Goal: Task Accomplishment & Management: Manage account settings

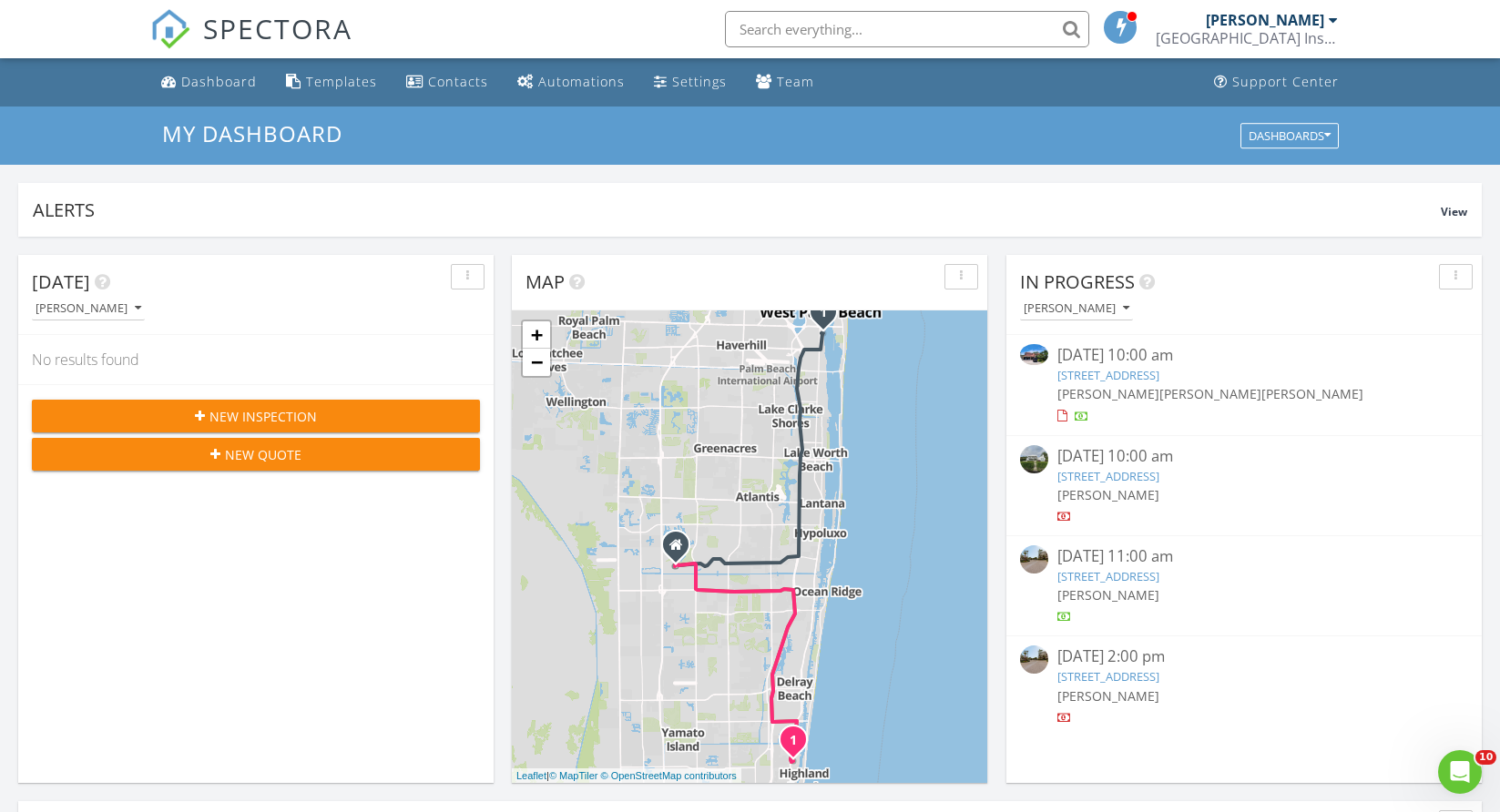
click at [1116, 674] on link "[STREET_ADDRESS]" at bounding box center [1108, 676] width 102 height 16
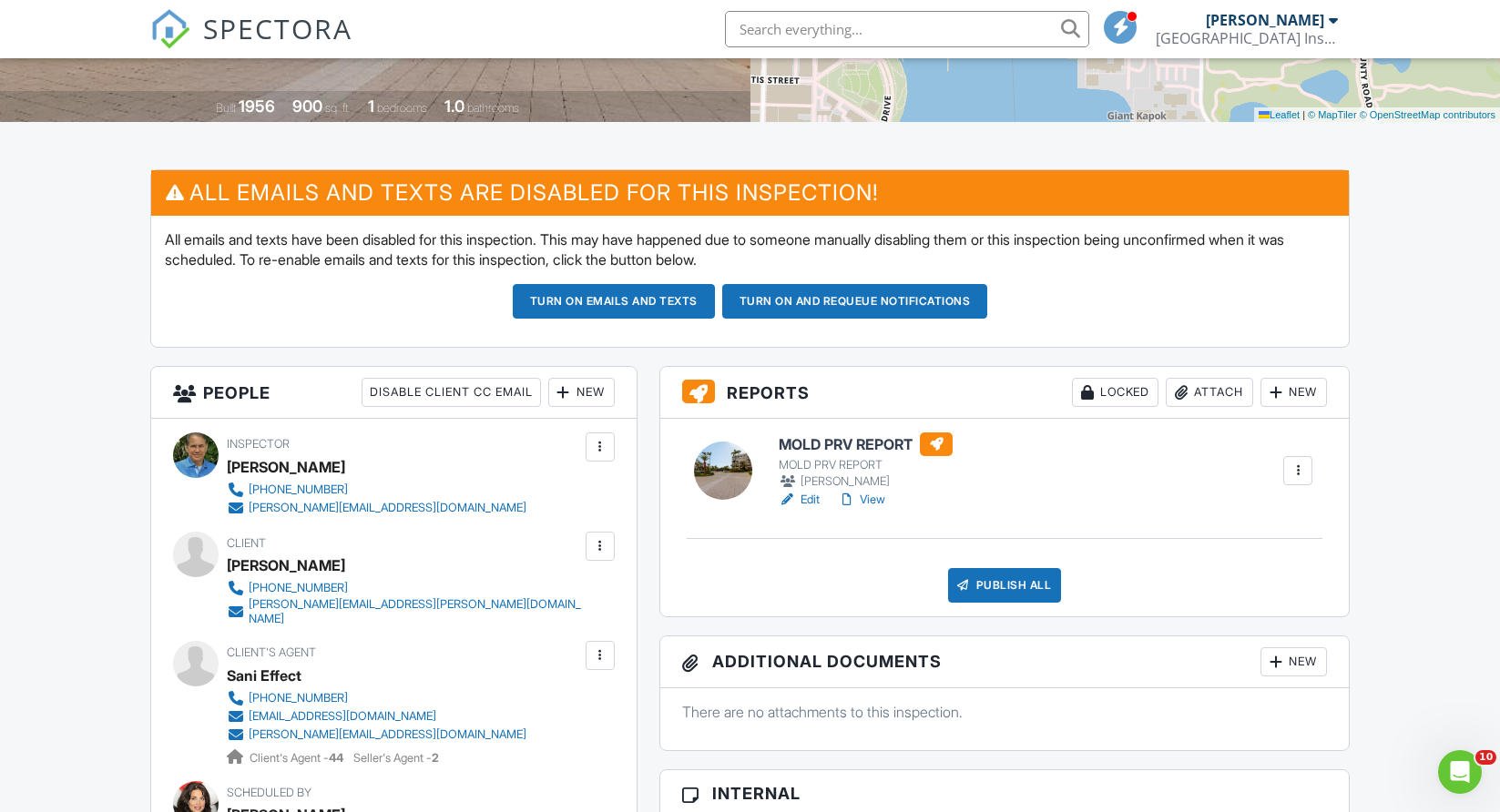
click at [878, 500] on link "View" at bounding box center [861, 499] width 47 height 18
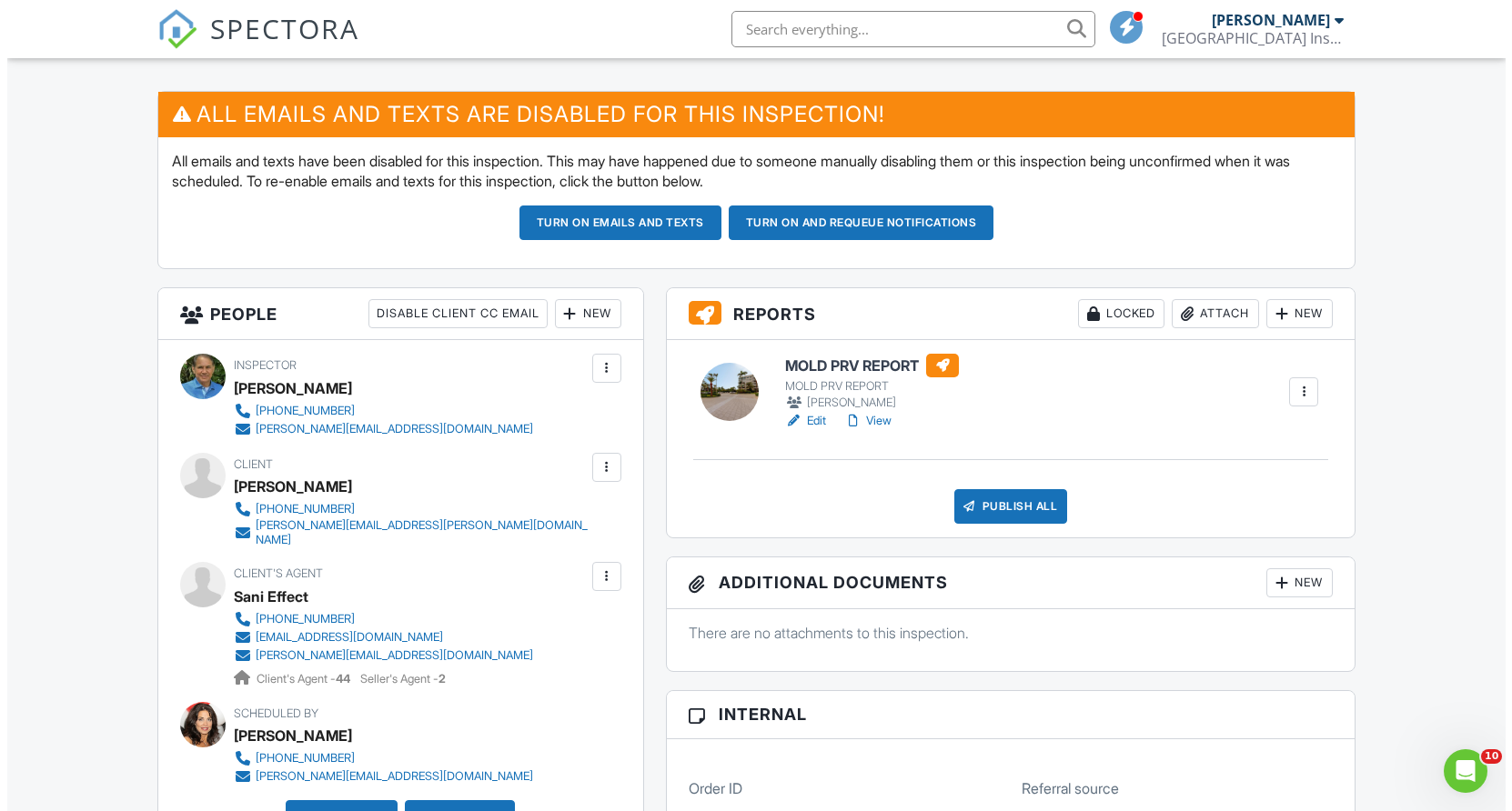
scroll to position [455, 0]
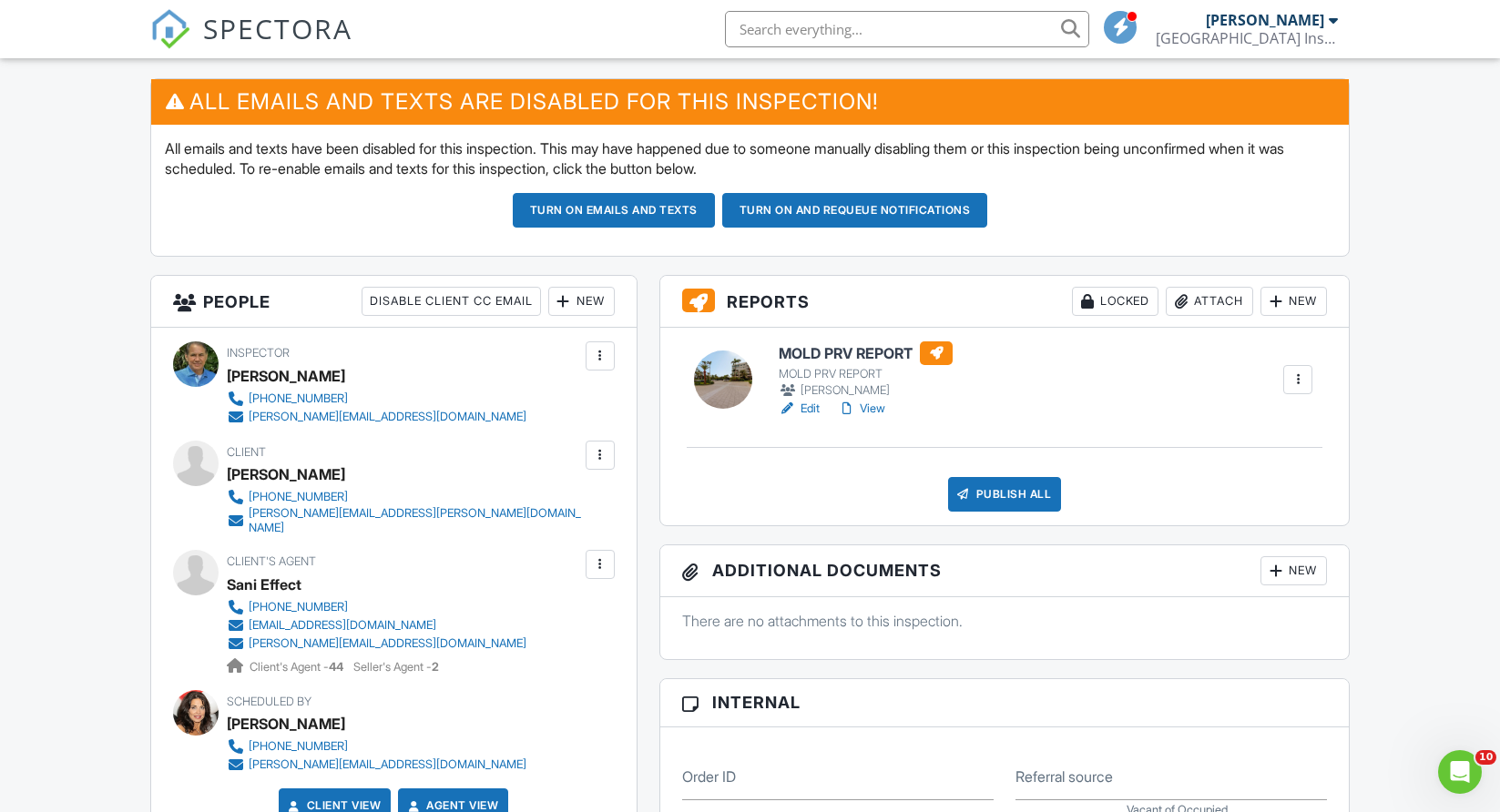
click at [1216, 304] on div "Attach" at bounding box center [1209, 301] width 88 height 29
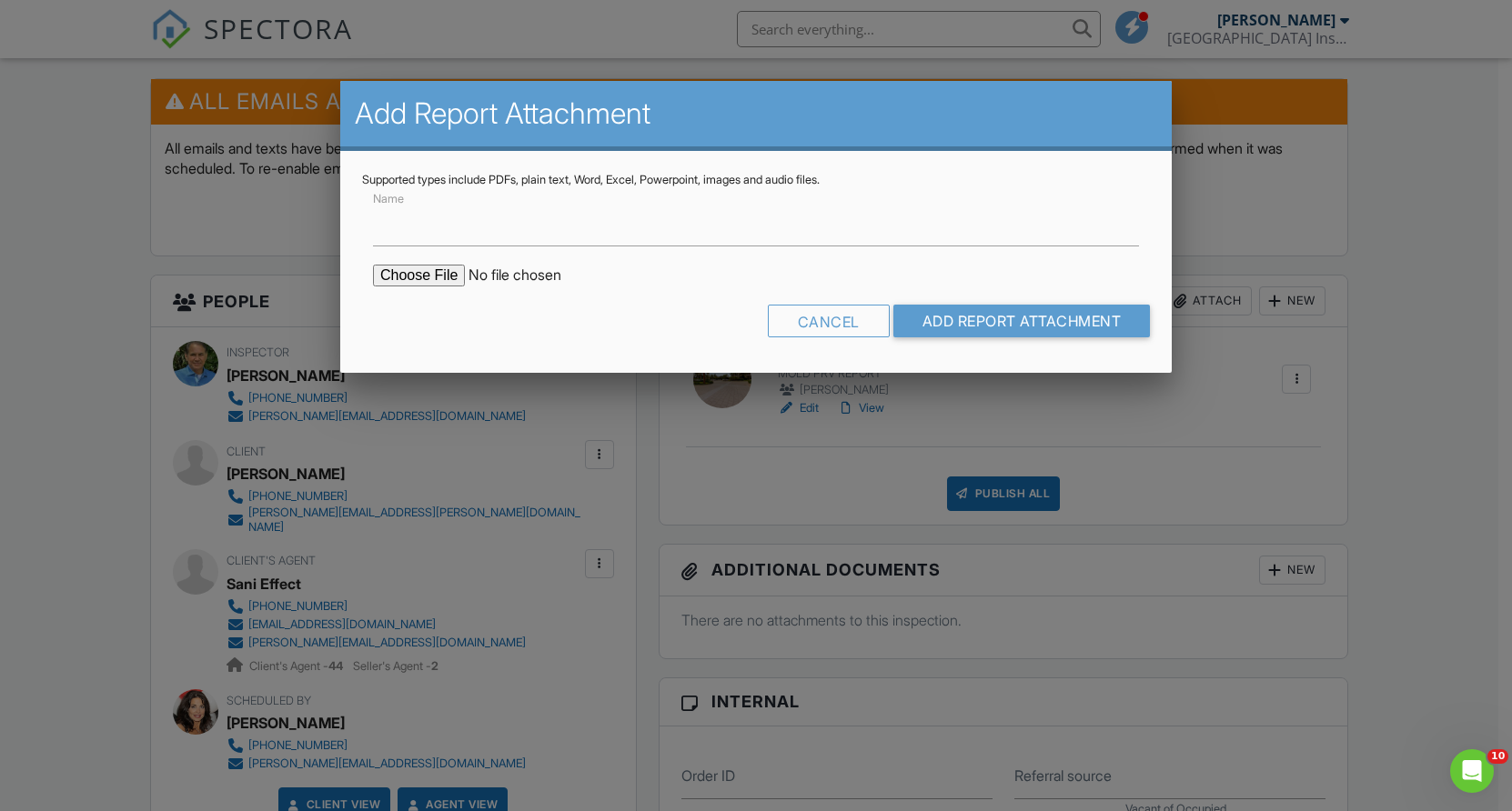
click at [521, 197] on div "Name" at bounding box center [756, 217] width 788 height 59
click at [478, 222] on input "Name" at bounding box center [756, 223] width 766 height 44
type input "LAB RESULTS and MOLD REPORT"
click at [436, 277] on input "file" at bounding box center [528, 275] width 309 height 22
type input "C:\fakepath\44_Cocoanut_Row_506B___MOLD_PRV_REPORT.pdf"
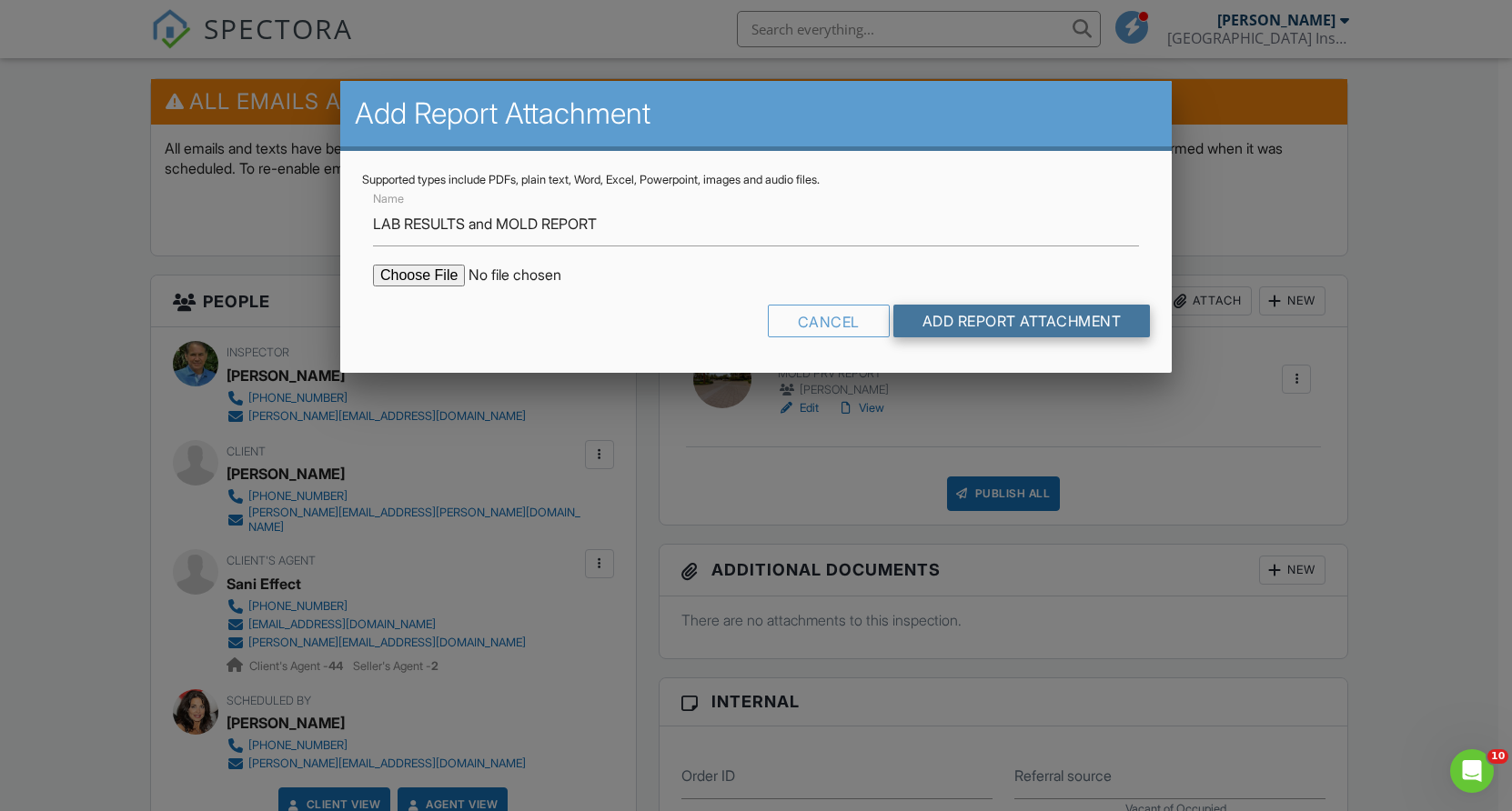
click at [967, 314] on input "Add Report Attachment" at bounding box center [1021, 320] width 257 height 33
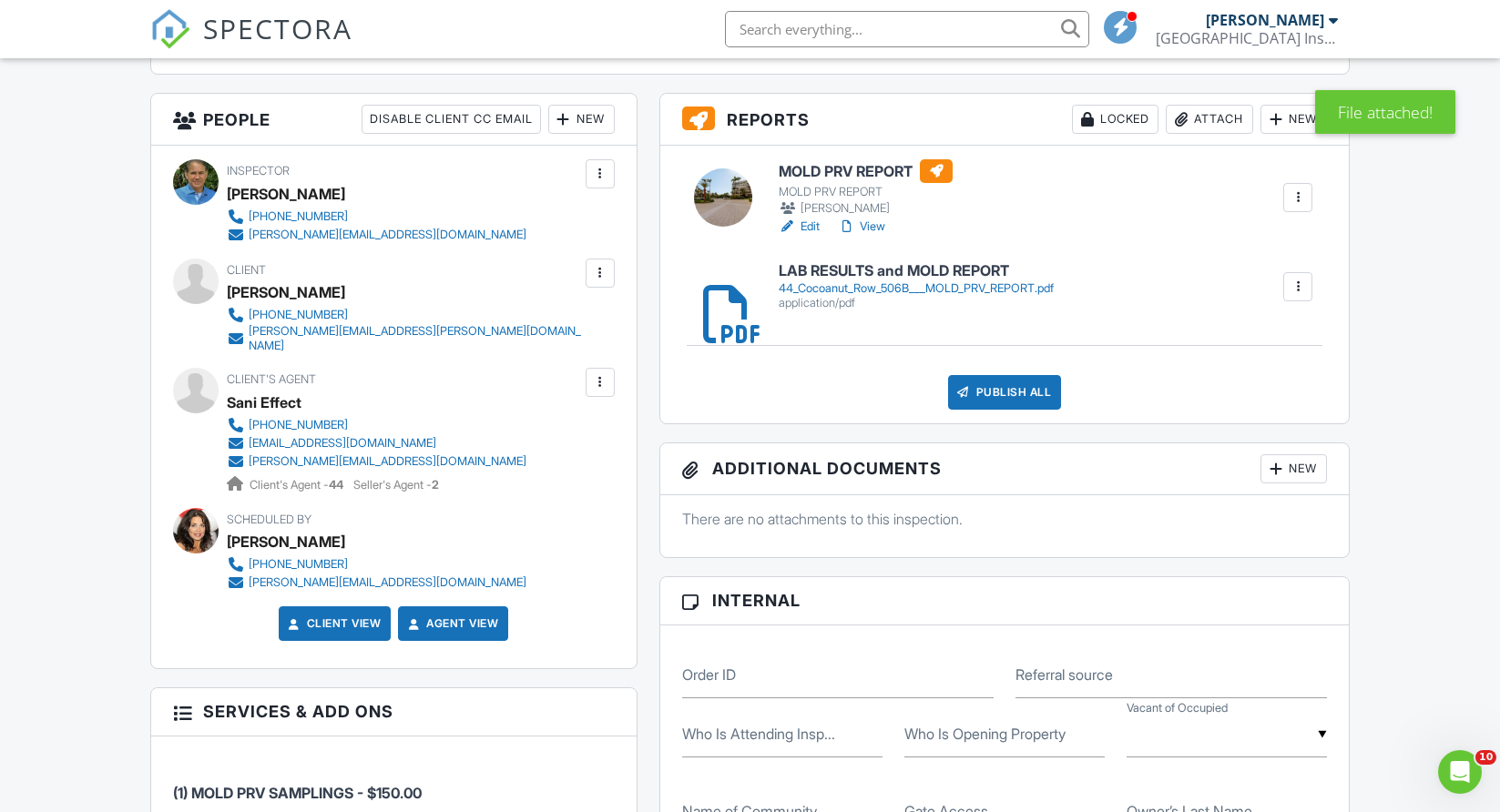
click at [870, 274] on h6 "LAB RESULTS and MOLD REPORT" at bounding box center [916, 271] width 275 height 16
click at [602, 275] on div at bounding box center [600, 273] width 18 height 18
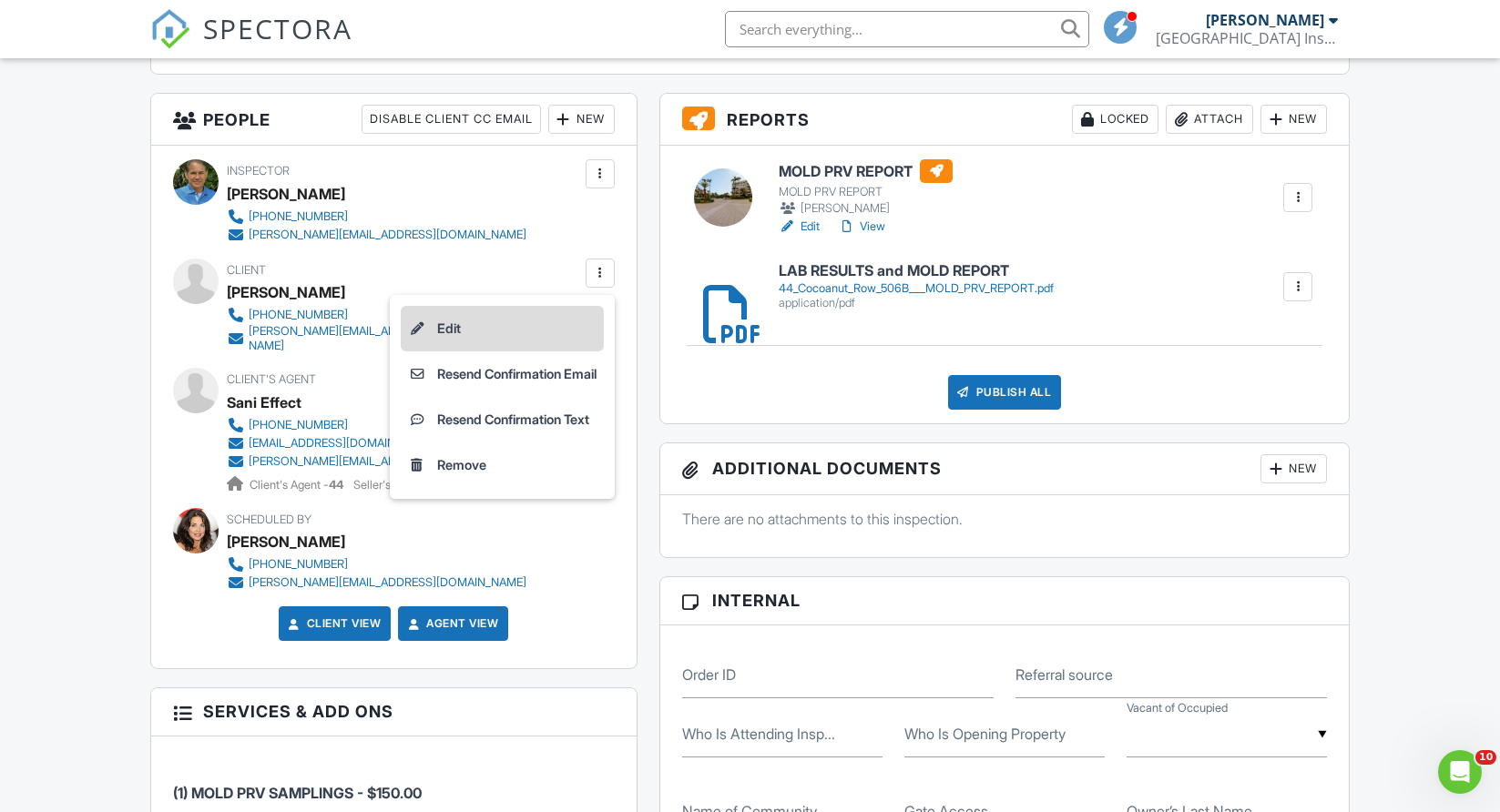
click at [472, 325] on li "Edit" at bounding box center [502, 328] width 203 height 45
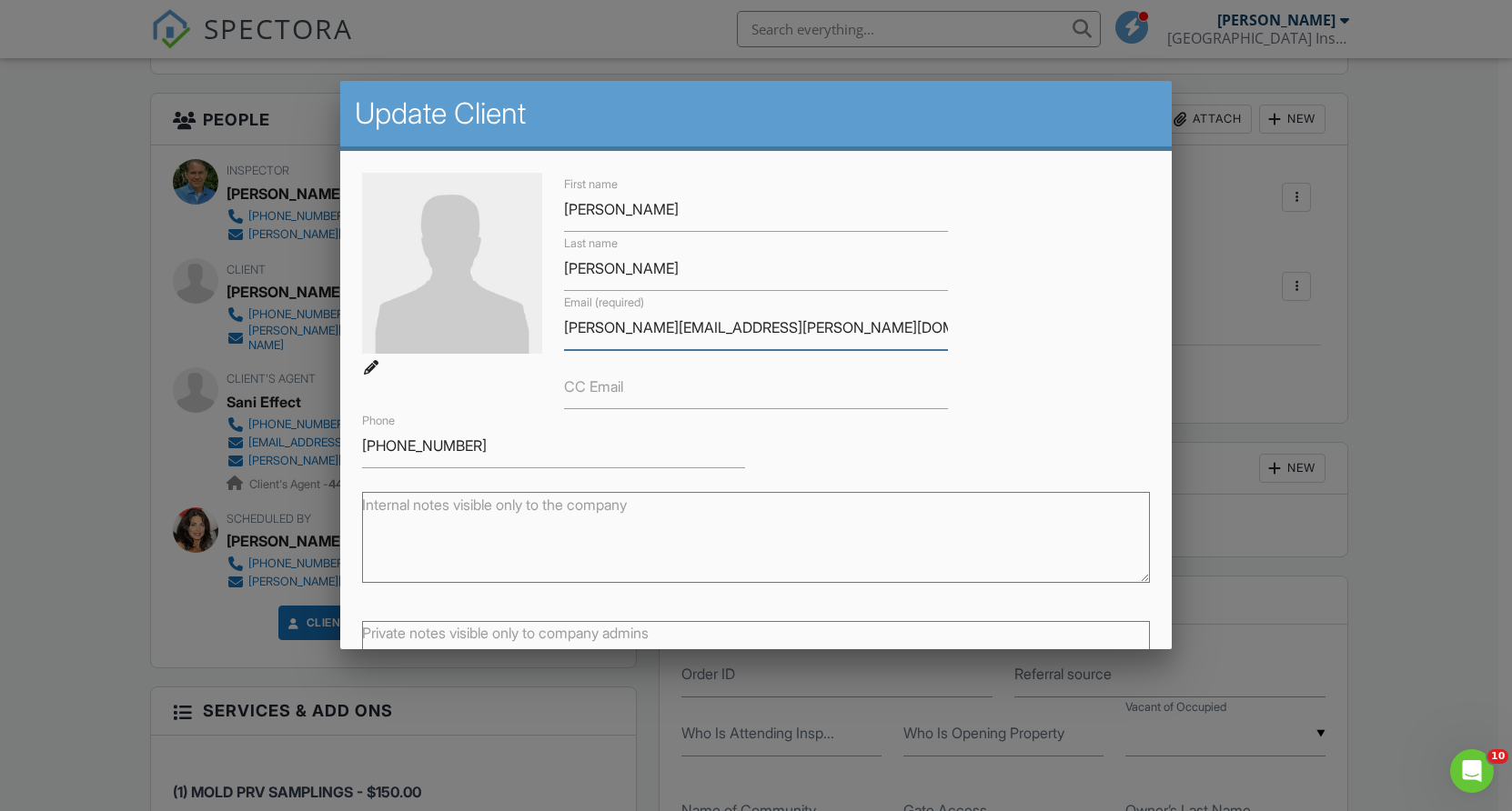
drag, startPoint x: 773, startPoint y: 332, endPoint x: 412, endPoint y: 328, distance: 361.0
click at [412, 328] on div "First name Katherine Last name Dietze Email (required) katherine.dietze@icloud.…" at bounding box center [756, 320] width 809 height 296
click at [1252, 395] on div at bounding box center [756, 415] width 1512 height 1014
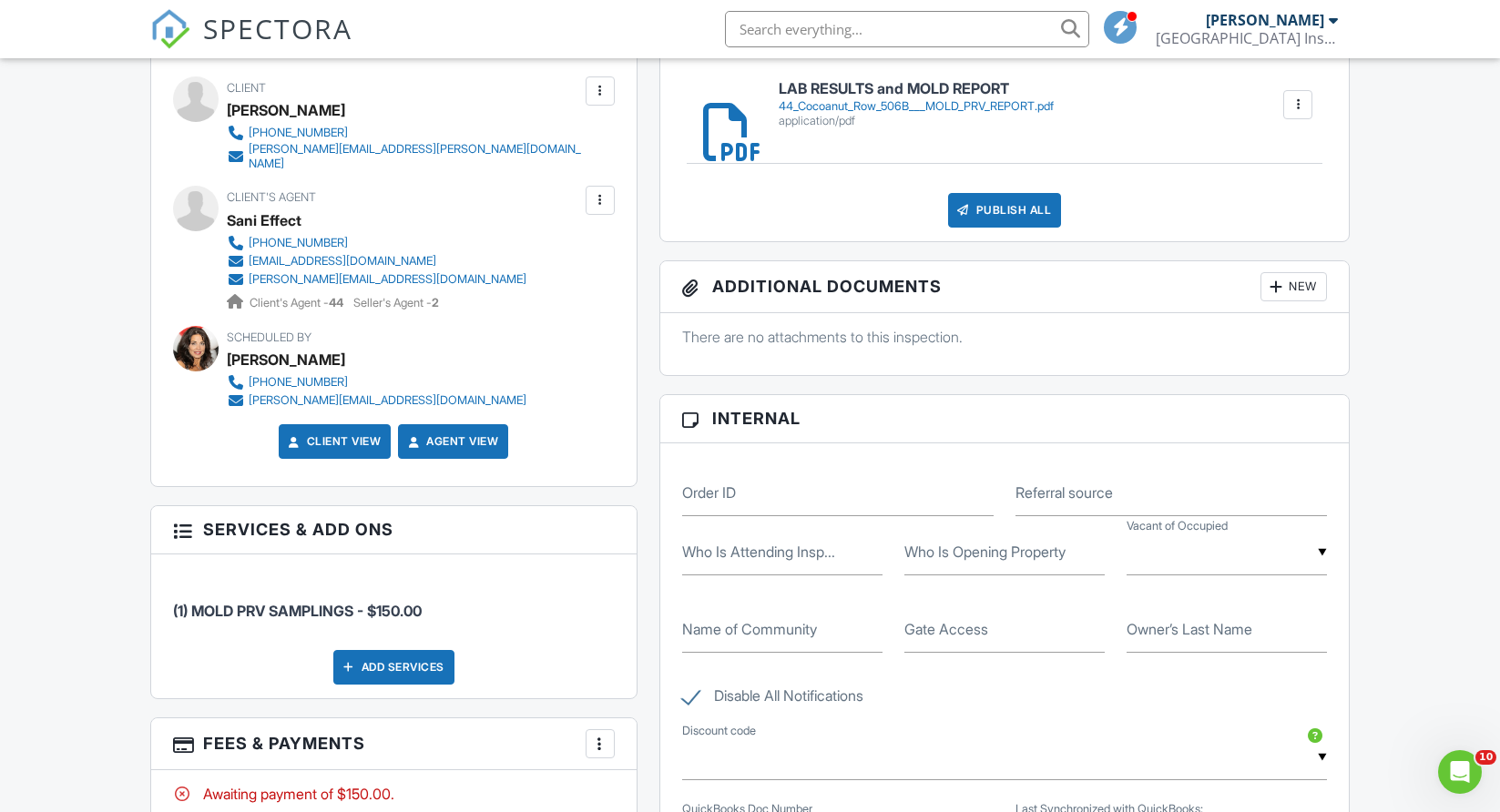
scroll to position [910, 0]
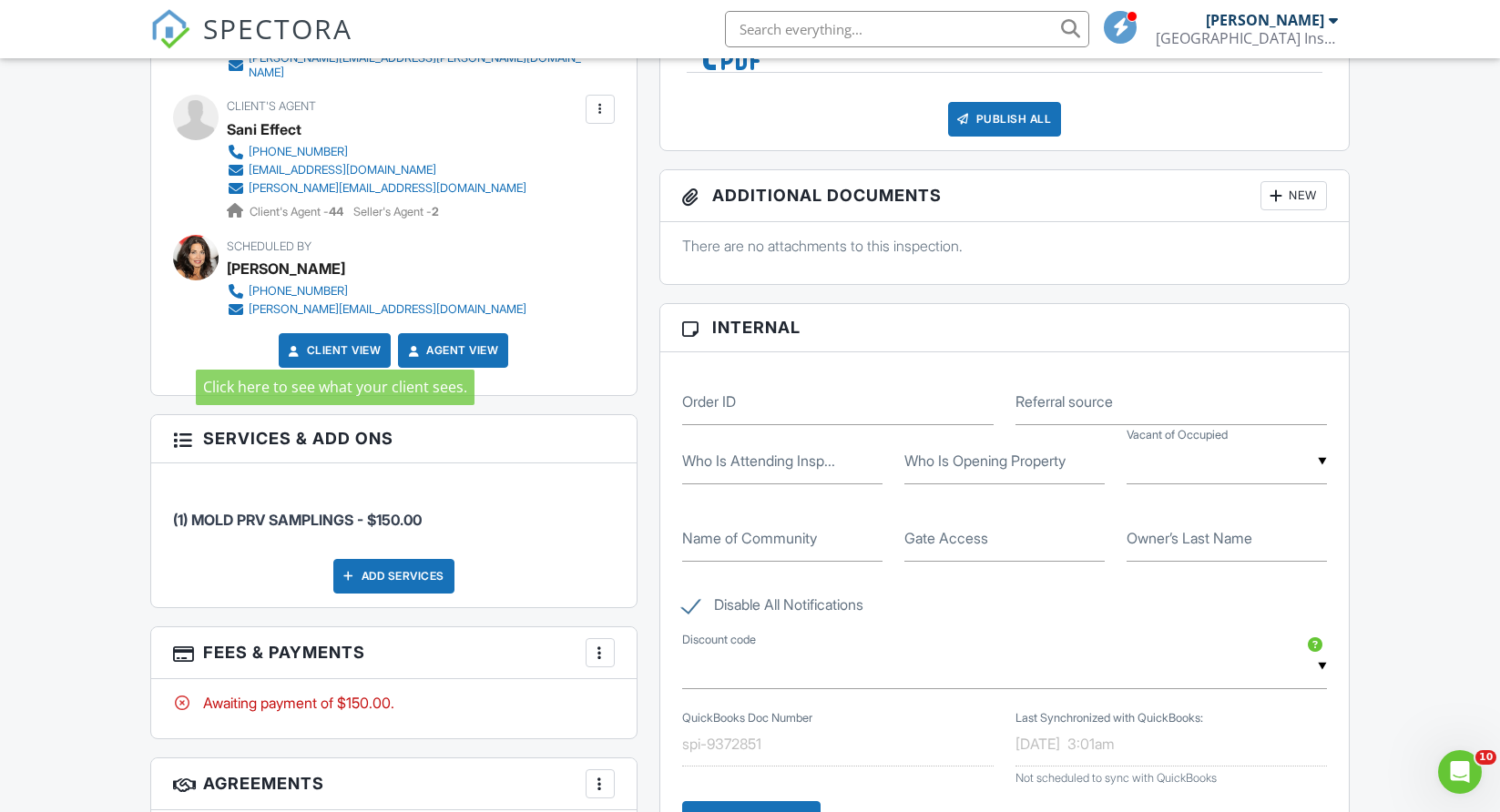
click at [304, 341] on link "Client View" at bounding box center [333, 350] width 96 height 18
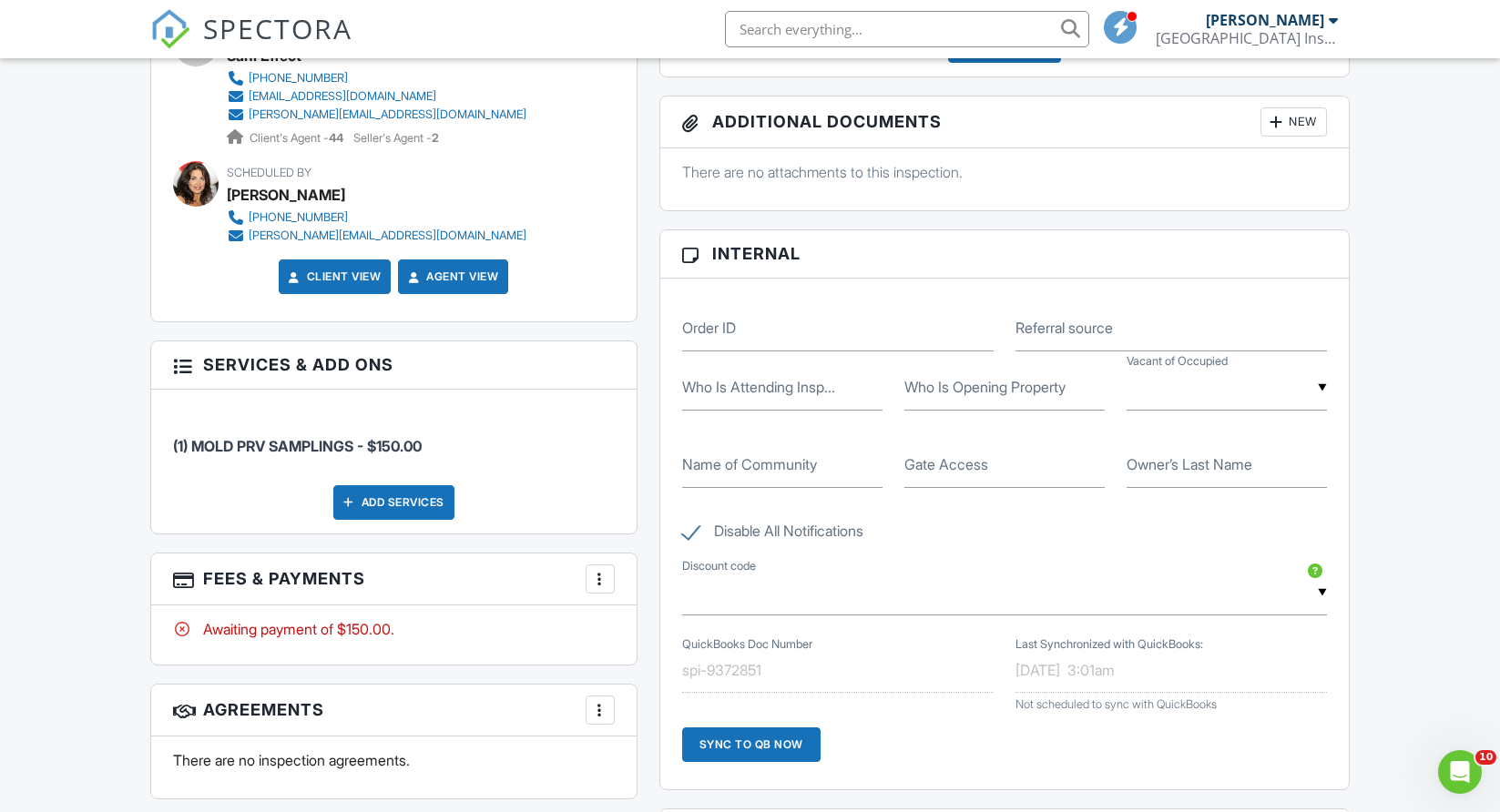
scroll to position [1184, 0]
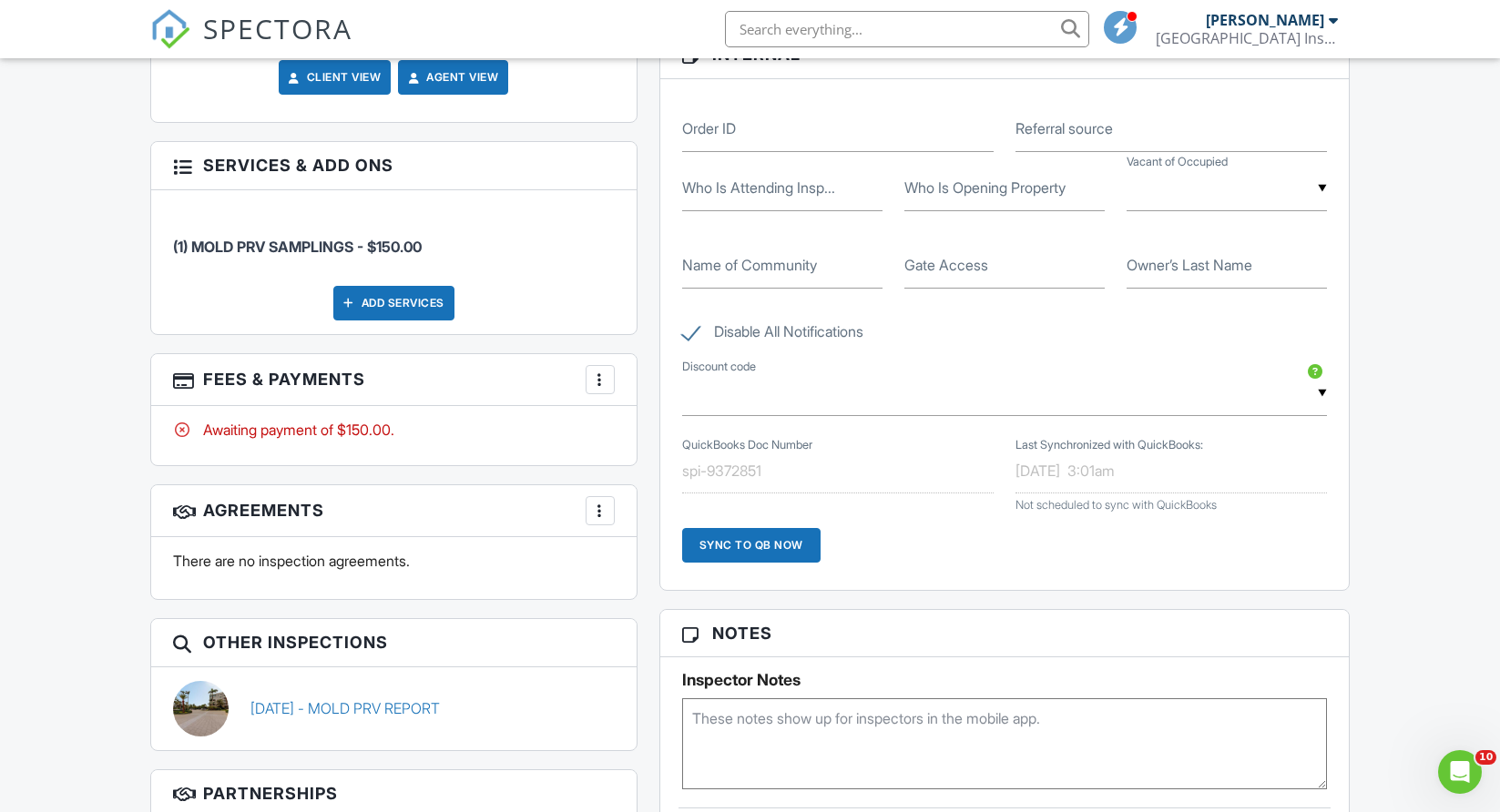
click at [691, 334] on label "Disable All Notifications" at bounding box center [773, 335] width 181 height 23
checkbox input "false"
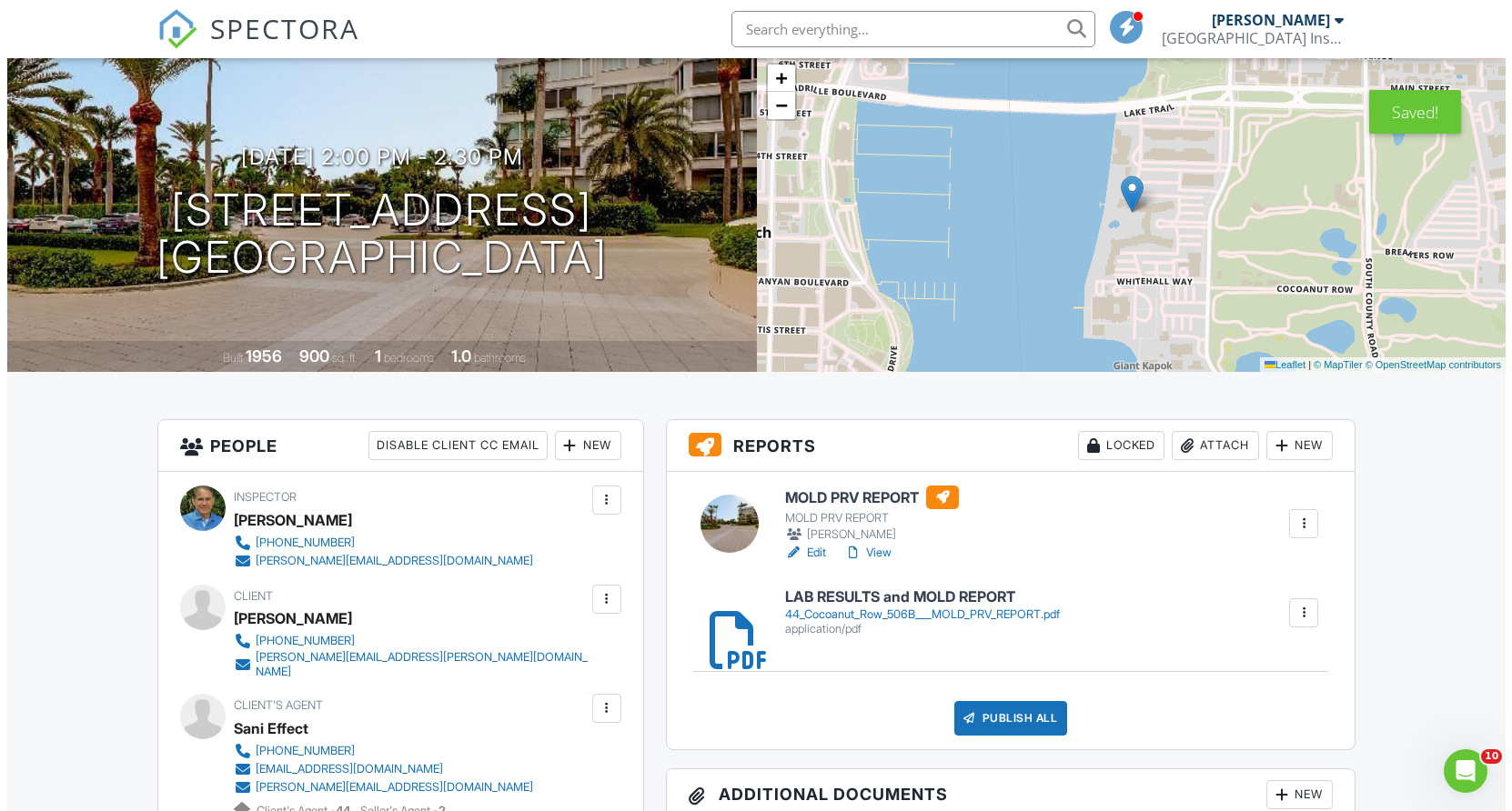
scroll to position [273, 0]
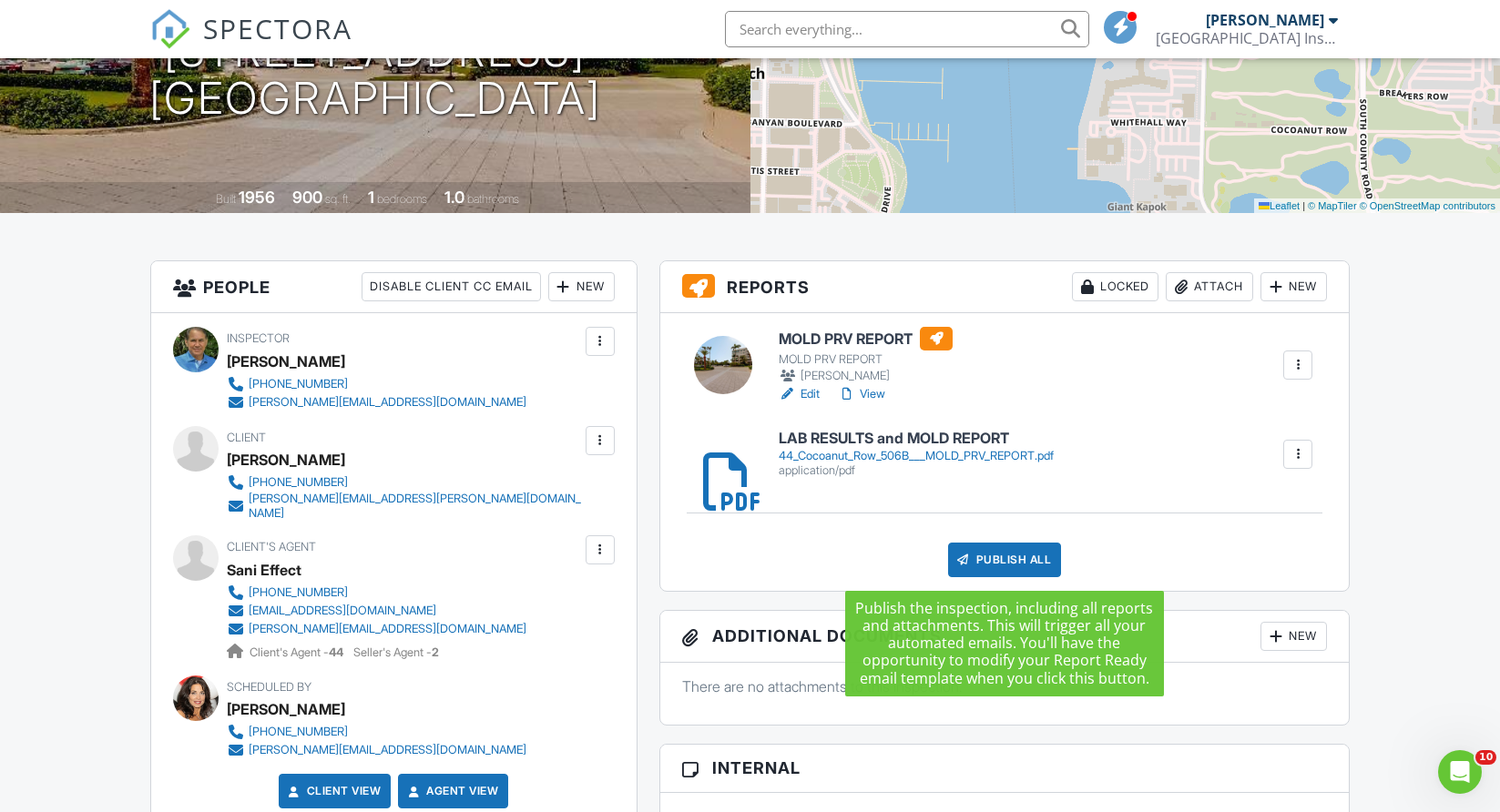
click at [1021, 558] on div "Publish All" at bounding box center [1005, 559] width 114 height 35
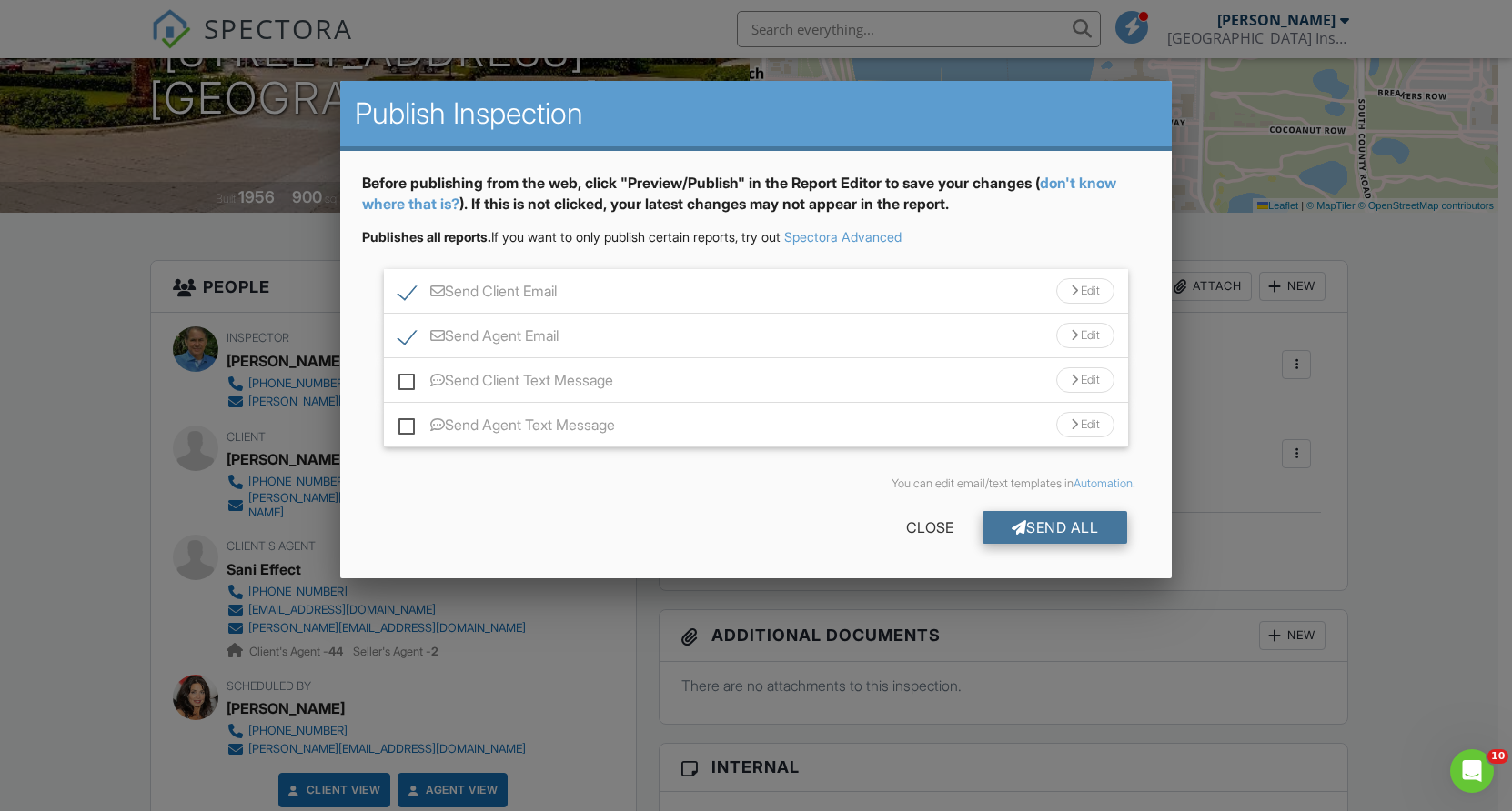
click at [1064, 523] on div "Send All" at bounding box center [1055, 527] width 145 height 33
